Goal: Navigation & Orientation: Find specific page/section

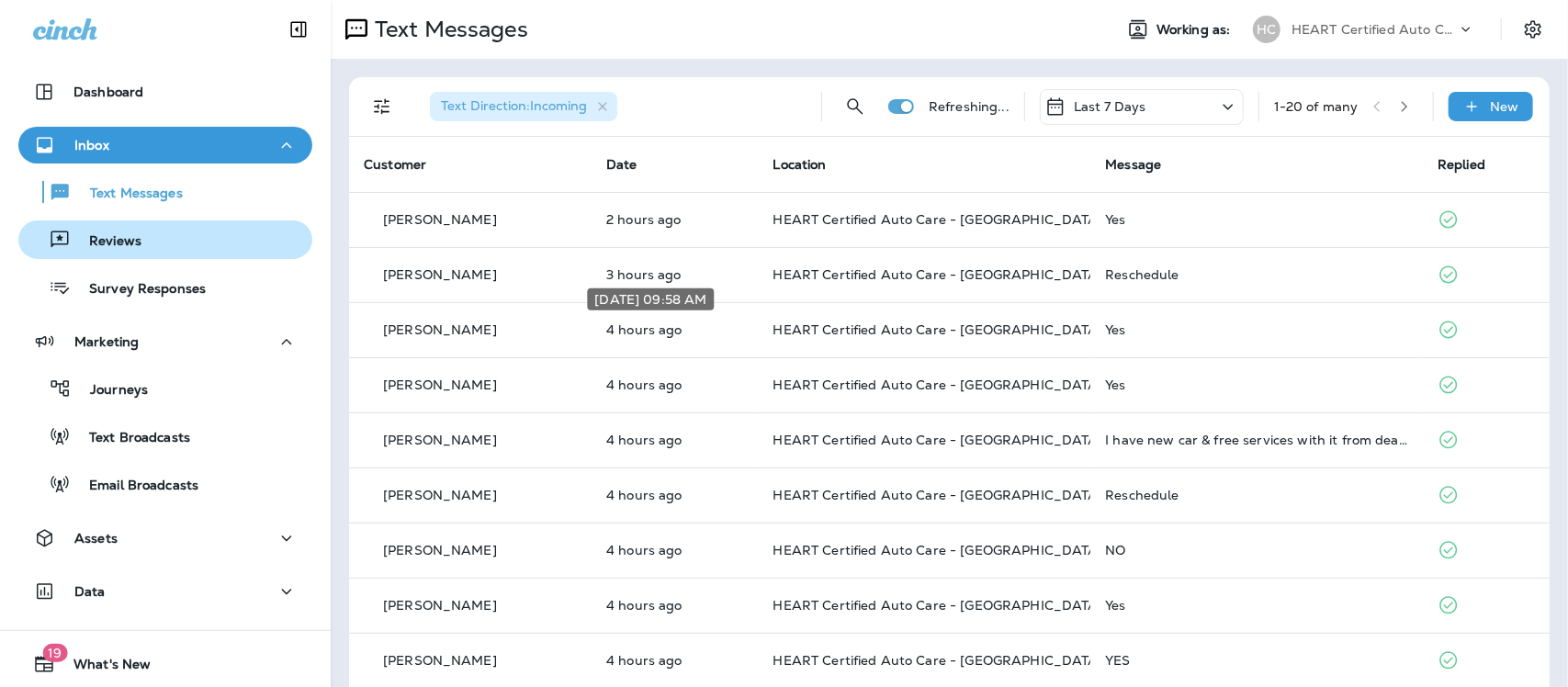
click at [116, 239] on p "Reviews" at bounding box center [106, 241] width 71 height 18
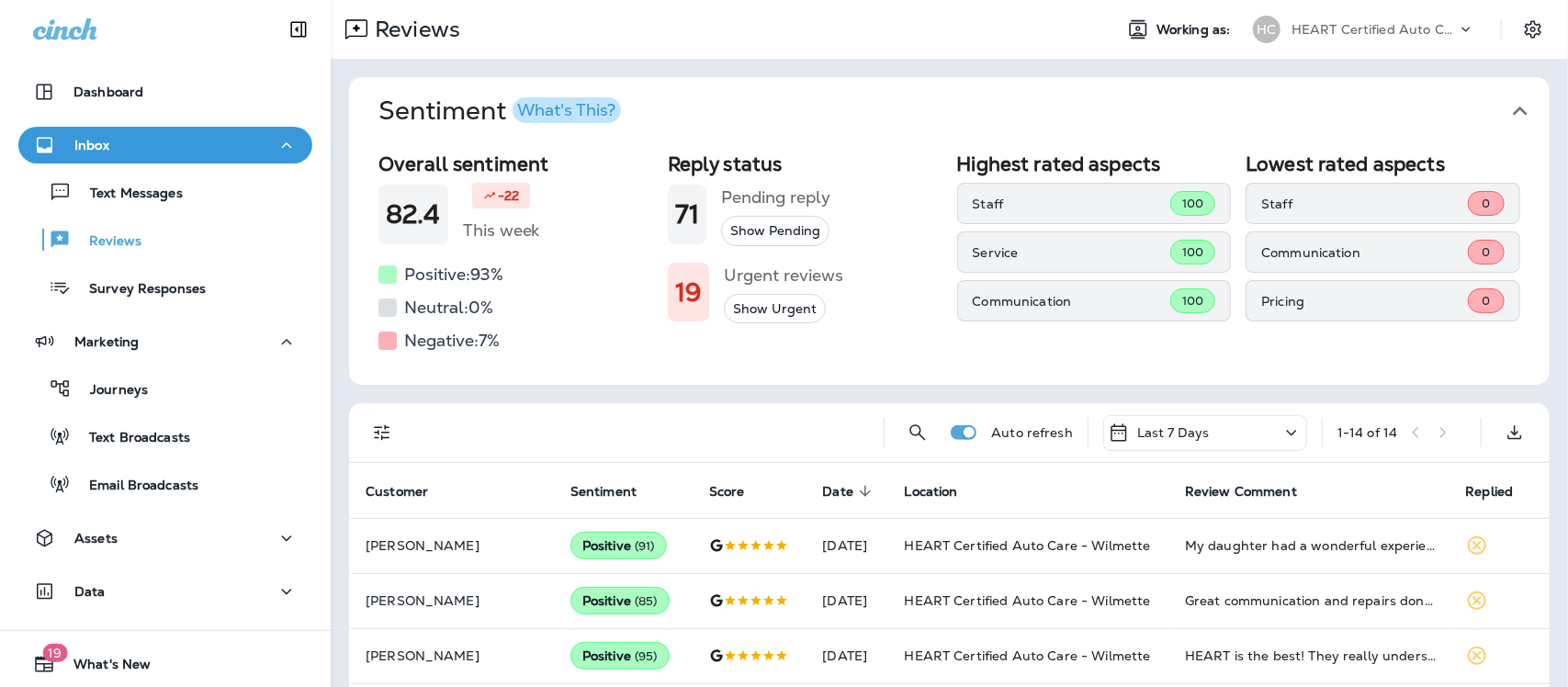
click at [1506, 112] on icon "button" at bounding box center [1520, 112] width 30 height 30
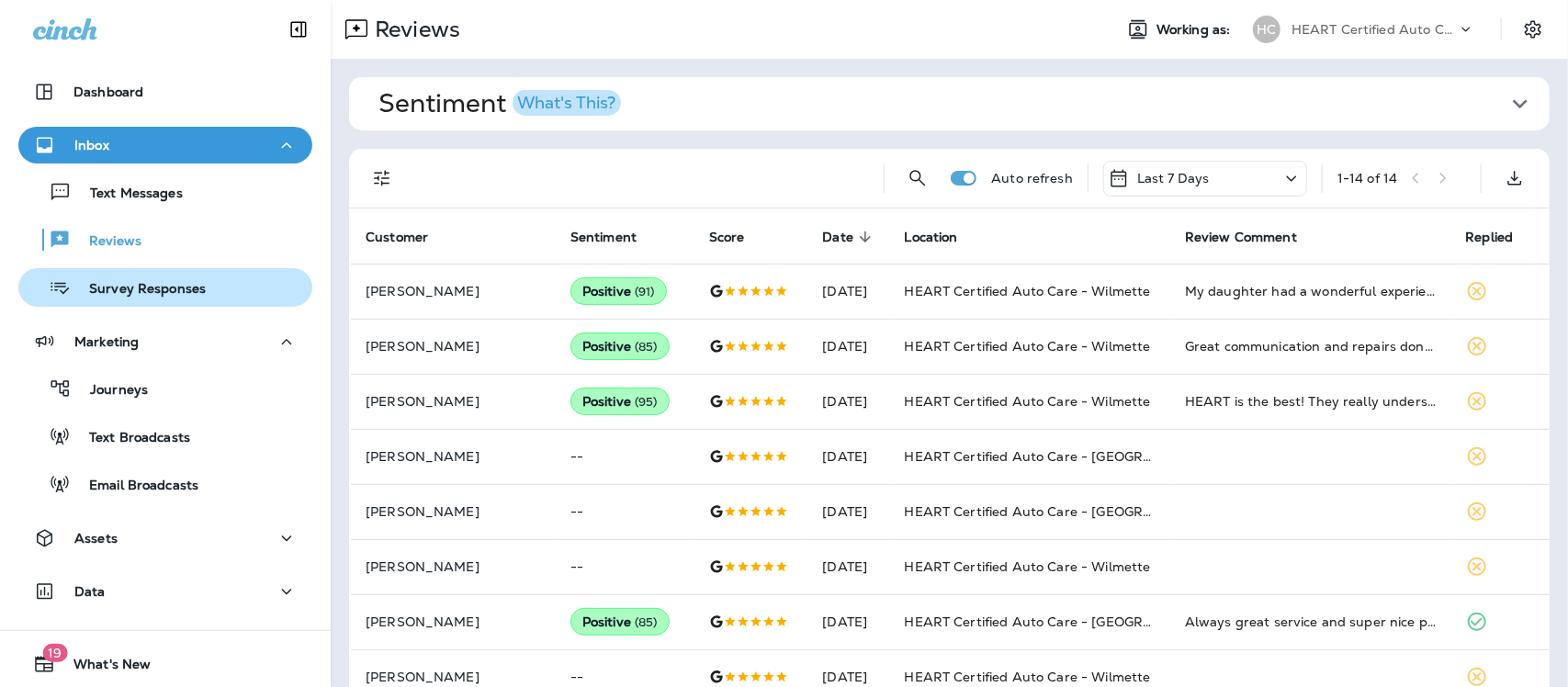
click at [127, 282] on p "Survey Responses" at bounding box center [138, 290] width 135 height 18
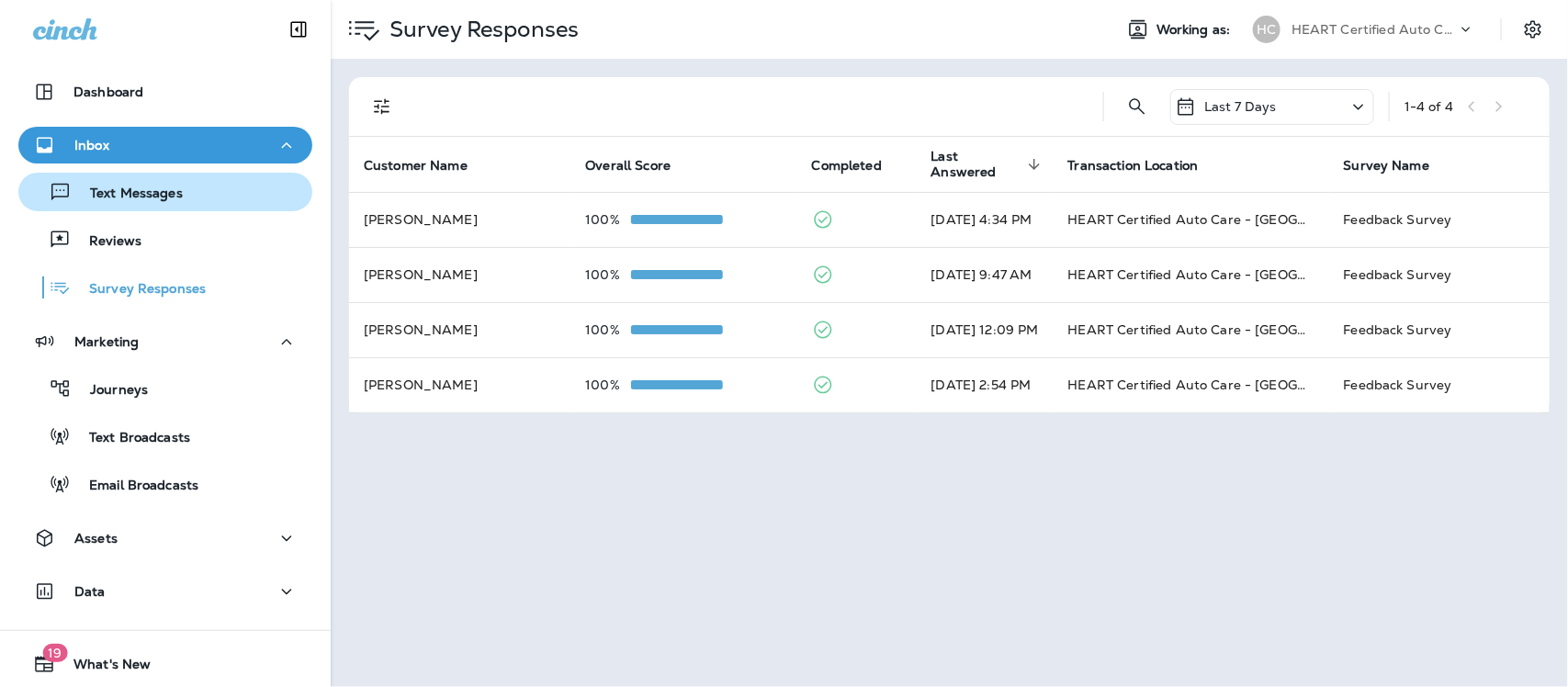
click at [119, 186] on p "Text Messages" at bounding box center [127, 194] width 111 height 18
